Goal: Check status: Check status

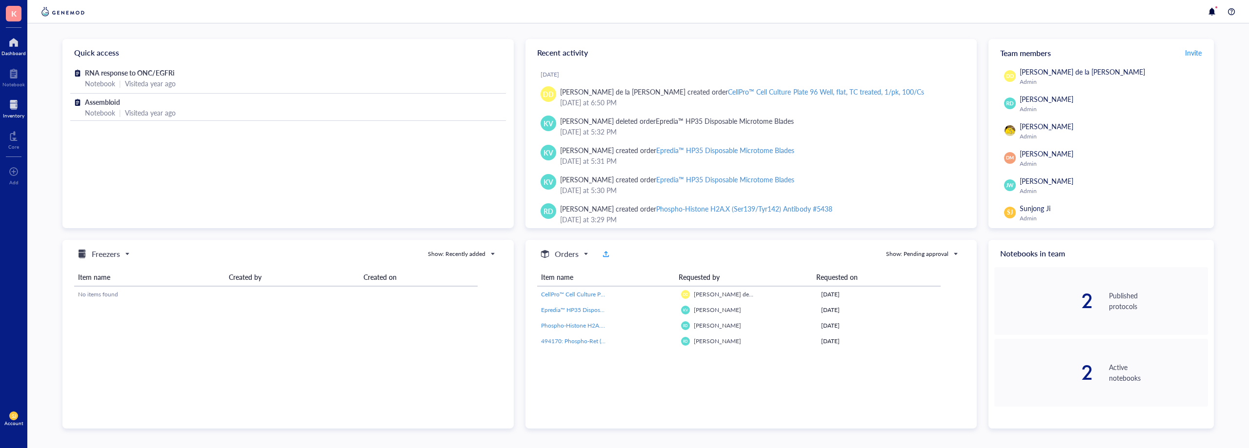
click at [12, 102] on div at bounding box center [13, 105] width 21 height 16
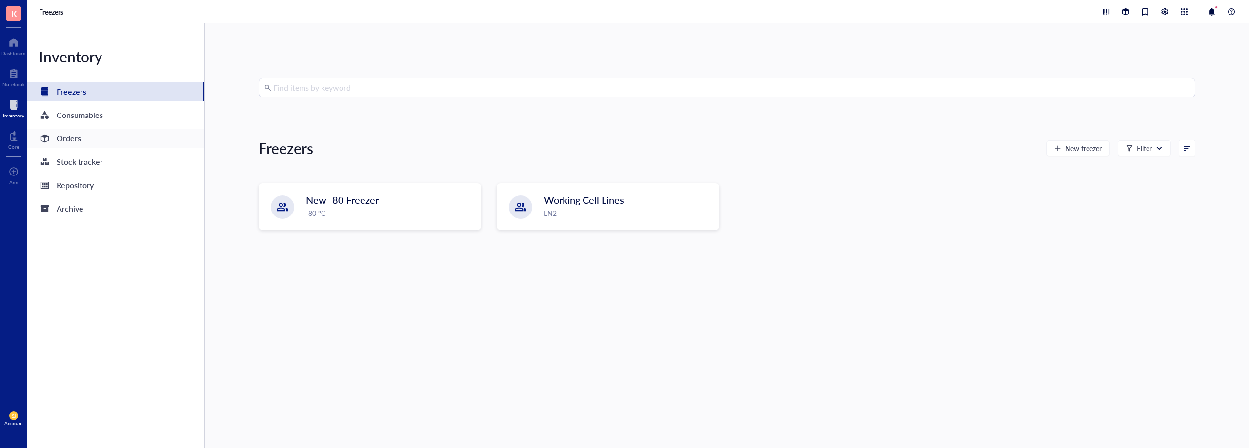
click at [85, 142] on div "Orders" at bounding box center [115, 139] width 177 height 20
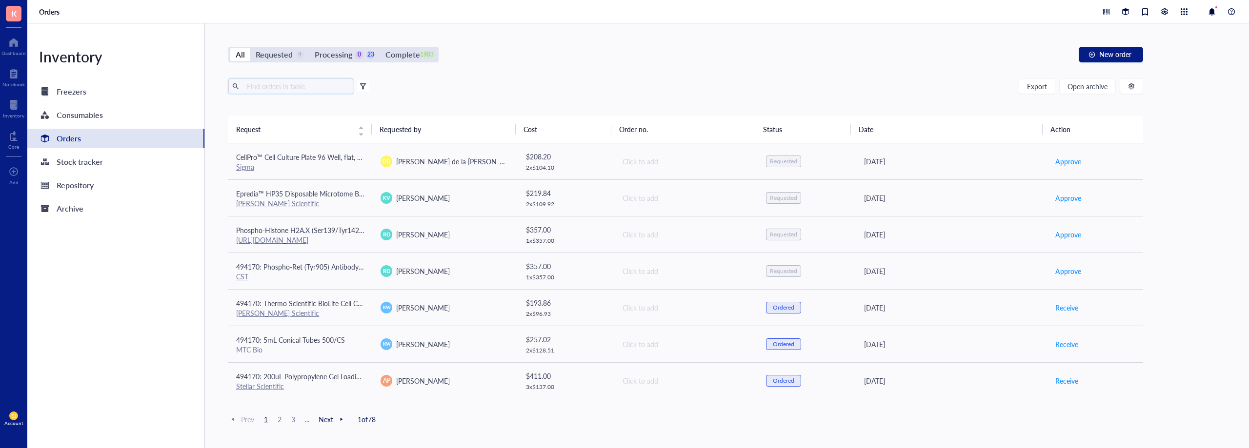
click at [296, 90] on input "text" at bounding box center [296, 86] width 106 height 15
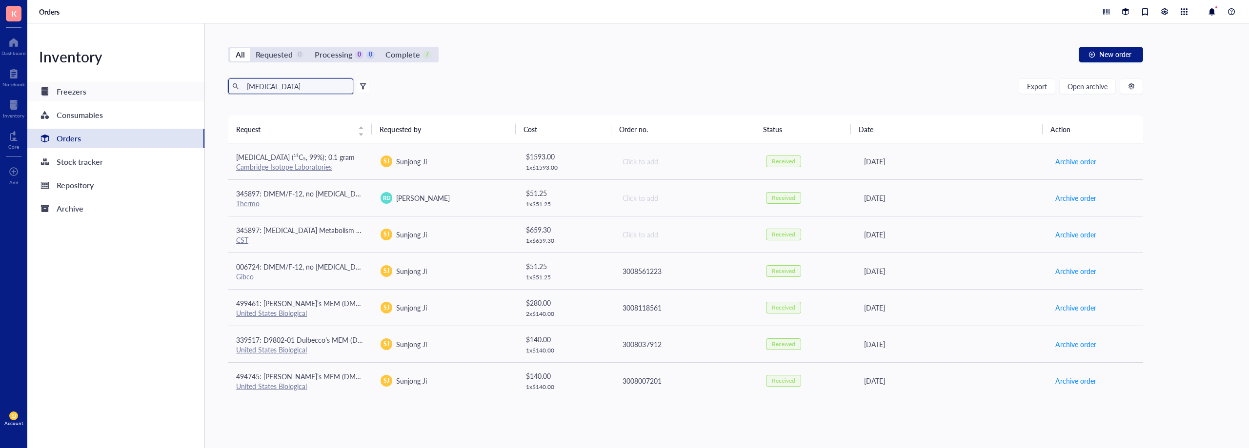
drag, startPoint x: 300, startPoint y: 86, endPoint x: 192, endPoint y: 84, distance: 107.8
click at [193, 84] on div "Inventory Freezers Consumables Orders Stock tracker Repository Archive All Requ…" at bounding box center [638, 235] width 1222 height 425
drag, startPoint x: 299, startPoint y: 87, endPoint x: 199, endPoint y: 82, distance: 100.1
click at [199, 82] on div "Inventory Freezers Consumables Orders Stock tracker Repository Archive All Requ…" at bounding box center [638, 235] width 1222 height 425
click at [276, 90] on input "glucose" at bounding box center [296, 86] width 106 height 15
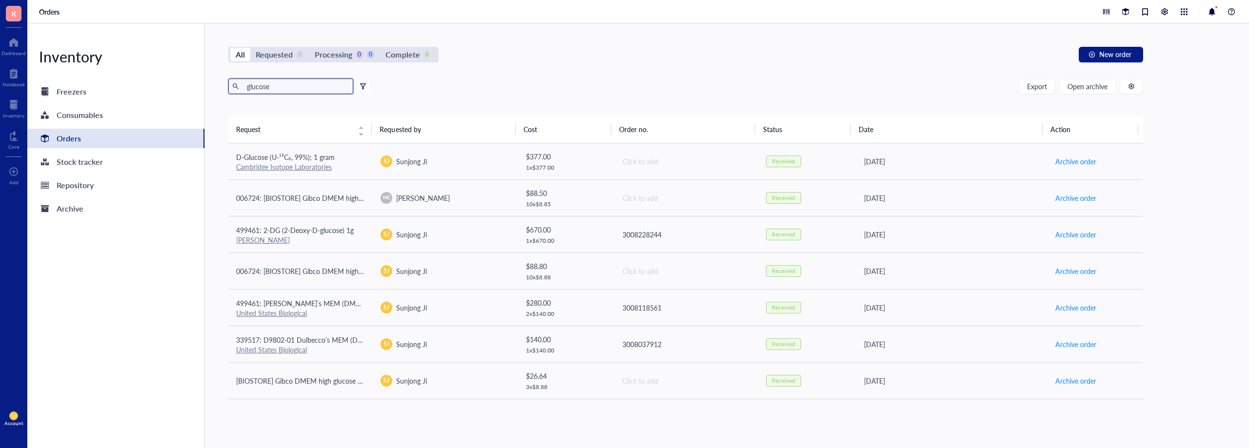
drag, startPoint x: 294, startPoint y: 86, endPoint x: 199, endPoint y: 81, distance: 95.3
click at [200, 81] on div "Inventory Freezers Consumables Orders Stock tracker Repository Archive All Requ…" at bounding box center [638, 235] width 1222 height 425
type input "[MEDICAL_DATA]"
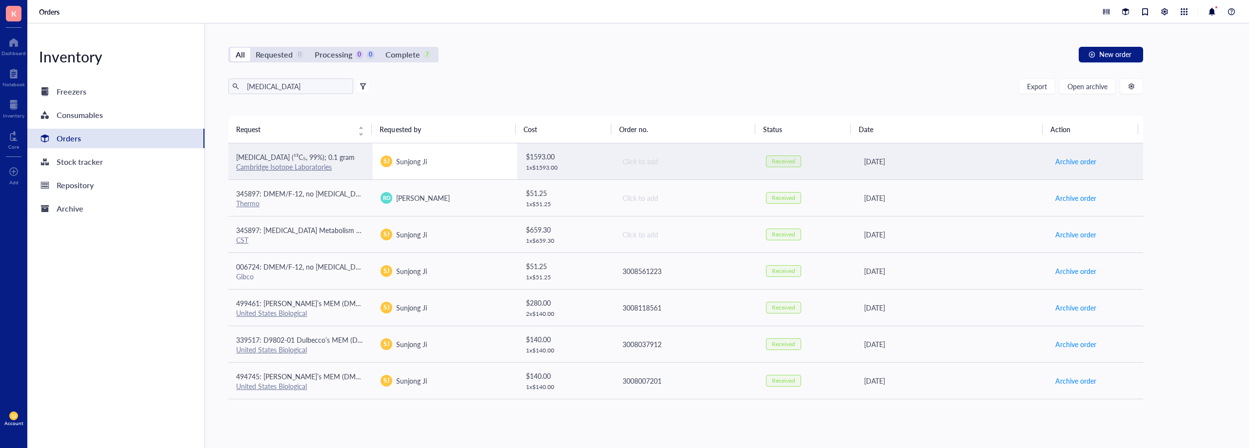
click at [474, 153] on td "SJ Sunjong Ji" at bounding box center [445, 161] width 144 height 37
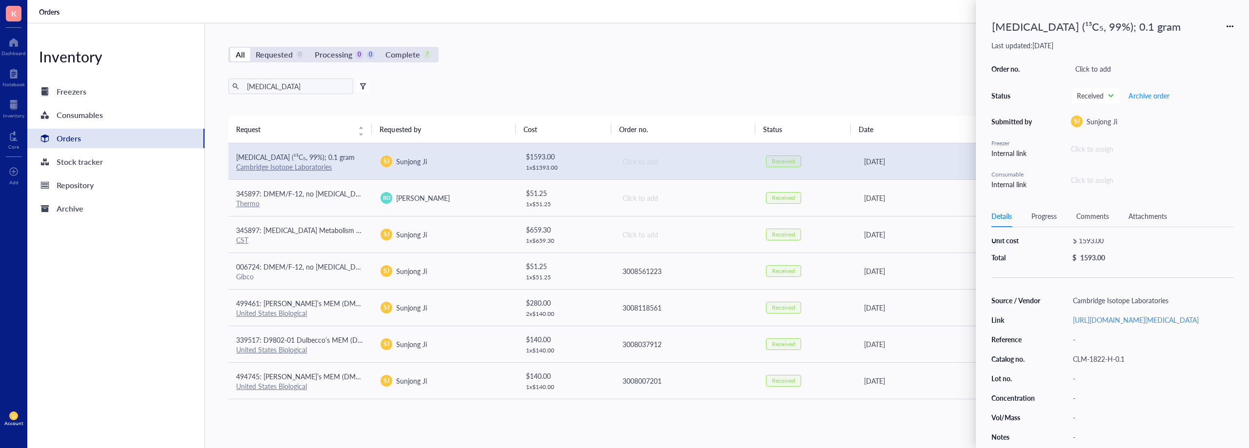
scroll to position [86, 0]
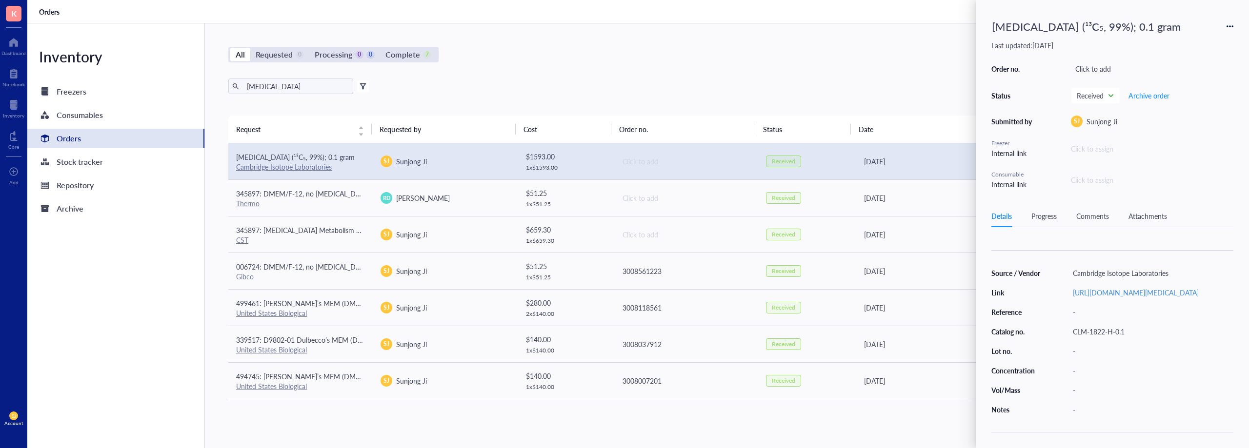
click at [806, 70] on div "All Requested 0 Processing 0 0 Complete 7 New order [MEDICAL_DATA] Export Open …" at bounding box center [686, 235] width 962 height 425
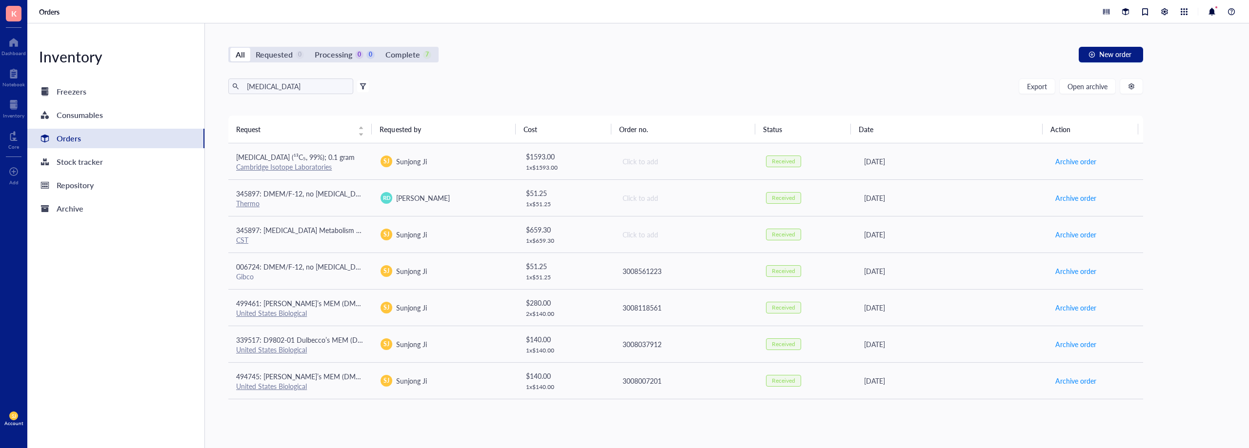
click at [56, 140] on div "Orders" at bounding box center [60, 139] width 42 height 14
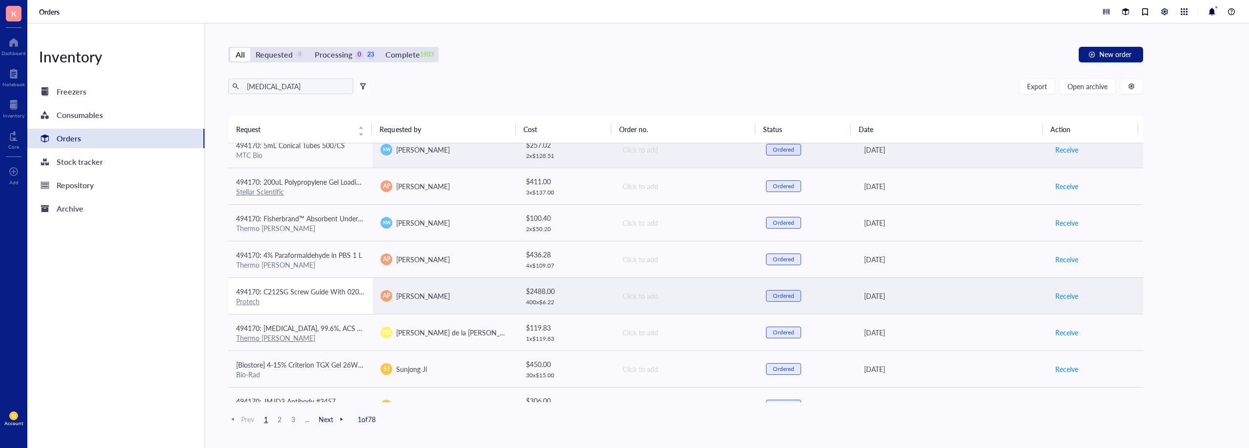
scroll to position [195, 0]
